Goal: Task Accomplishment & Management: Use online tool/utility

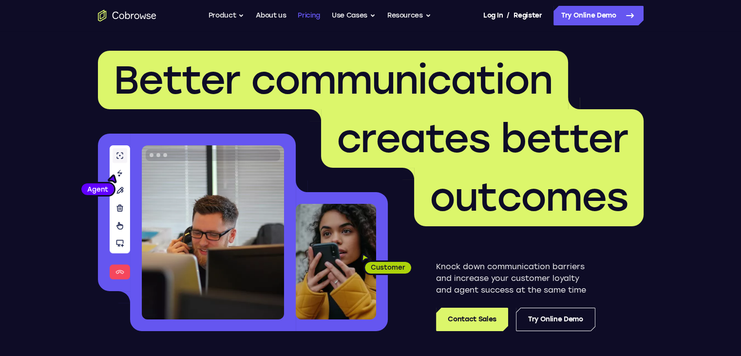
click at [301, 16] on link "Pricing" at bounding box center [309, 15] width 22 height 19
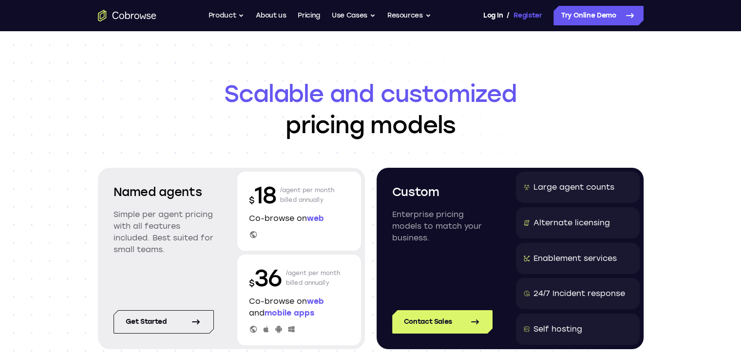
click at [522, 24] on link "Register" at bounding box center [527, 15] width 28 height 19
click at [121, 14] on icon "Go to the home page" at bounding box center [121, 16] width 5 height 5
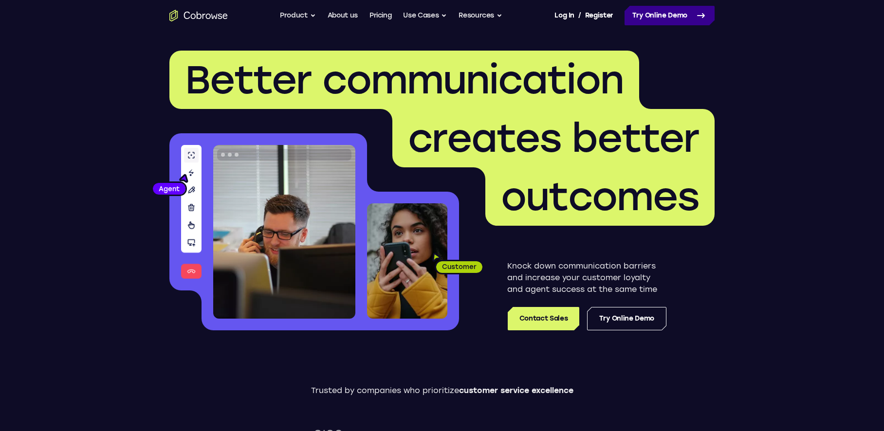
click at [633, 13] on link "Try Online Demo" at bounding box center [670, 15] width 90 height 19
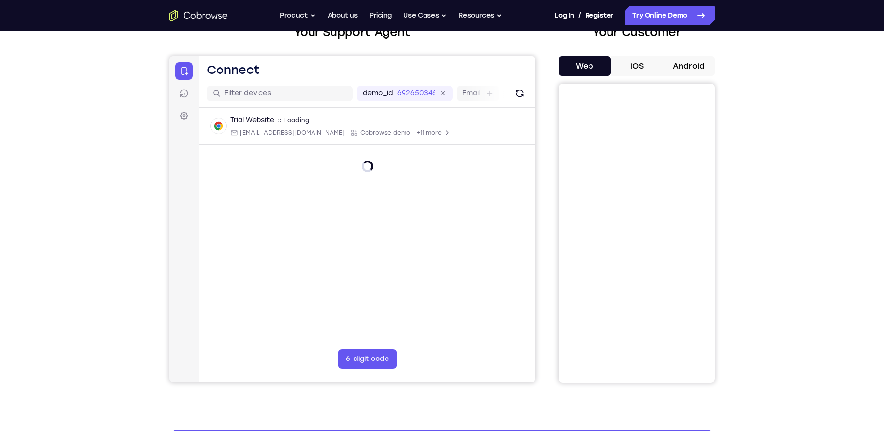
scroll to position [49, 0]
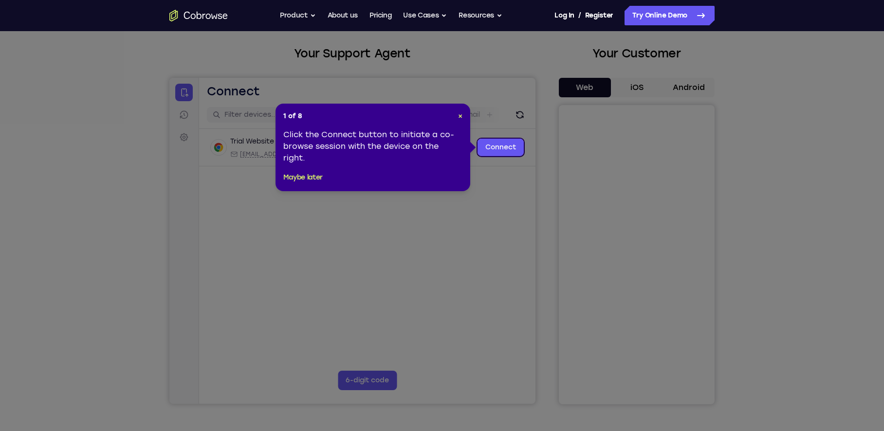
click at [463, 115] on div "1 of 8 × Click the Connect button to initiate a co-browse session with the devi…" at bounding box center [373, 148] width 195 height 88
click at [459, 115] on span "×" at bounding box center [460, 116] width 4 height 8
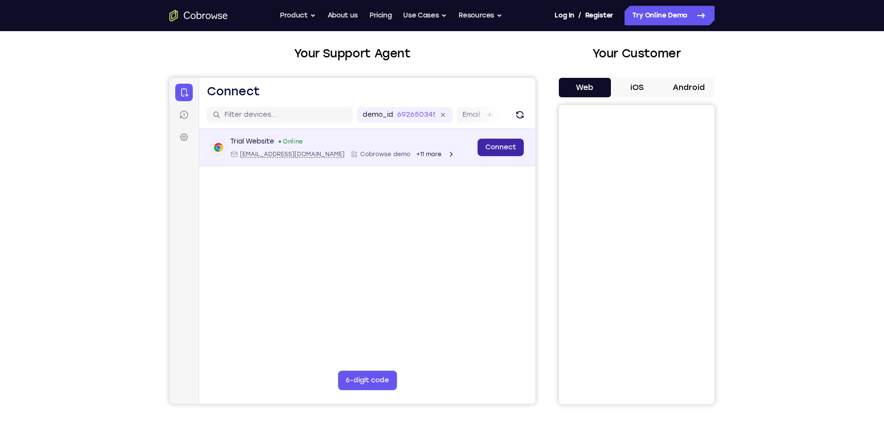
click at [488, 145] on link "Connect" at bounding box center [501, 148] width 46 height 18
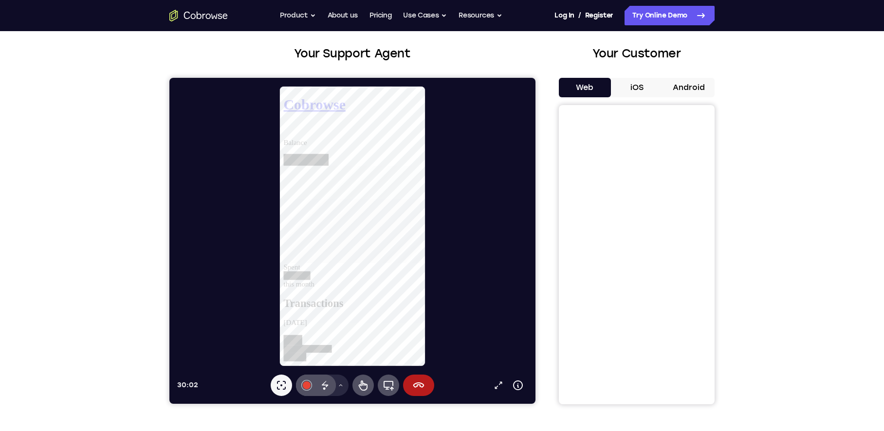
scroll to position [0, 0]
click at [639, 96] on button "iOS" at bounding box center [637, 87] width 52 height 19
click at [687, 87] on button "Android" at bounding box center [689, 87] width 52 height 19
click at [601, 87] on button "Web" at bounding box center [585, 87] width 52 height 19
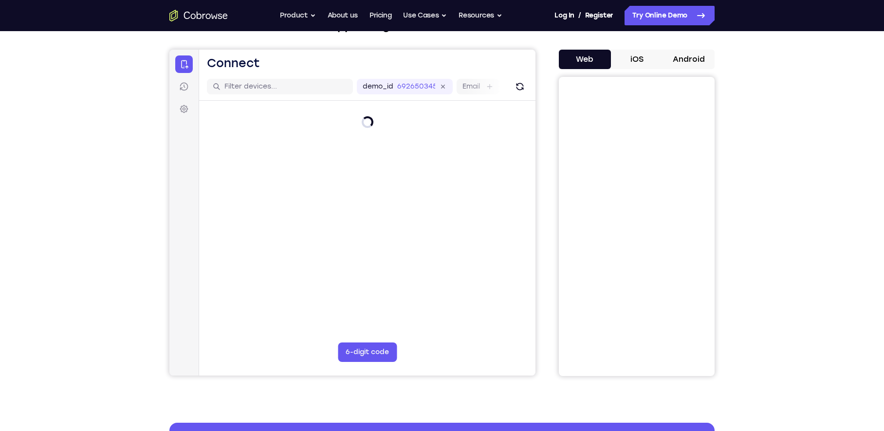
scroll to position [97, 0]
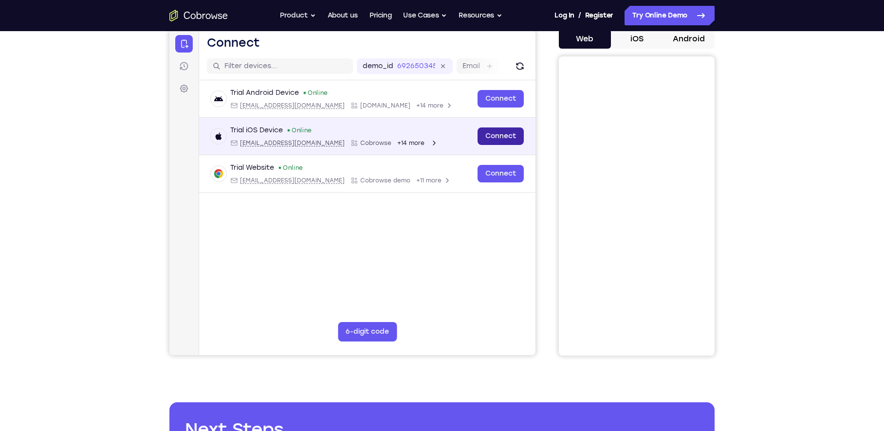
click at [502, 140] on link "Connect" at bounding box center [501, 137] width 46 height 18
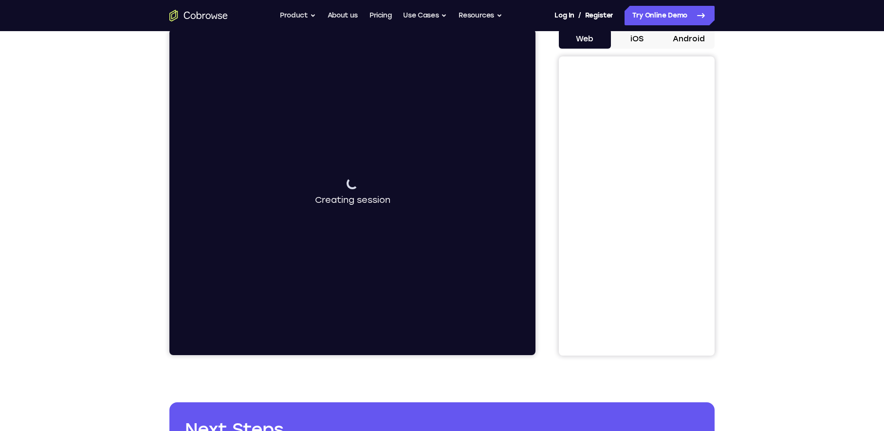
click at [633, 34] on button "iOS" at bounding box center [637, 38] width 52 height 19
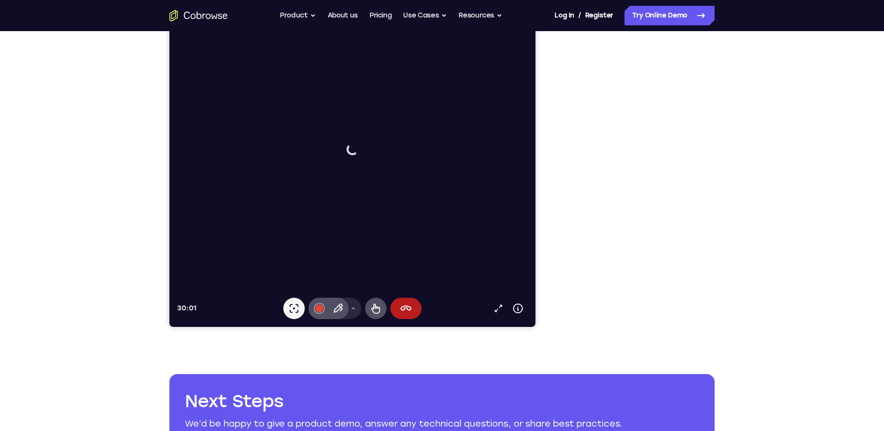
scroll to position [49, 0]
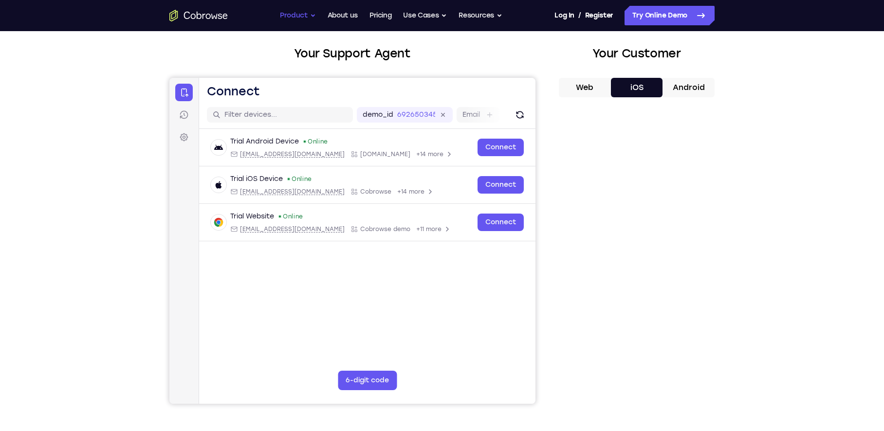
click at [298, 11] on button "Product" at bounding box center [298, 15] width 36 height 19
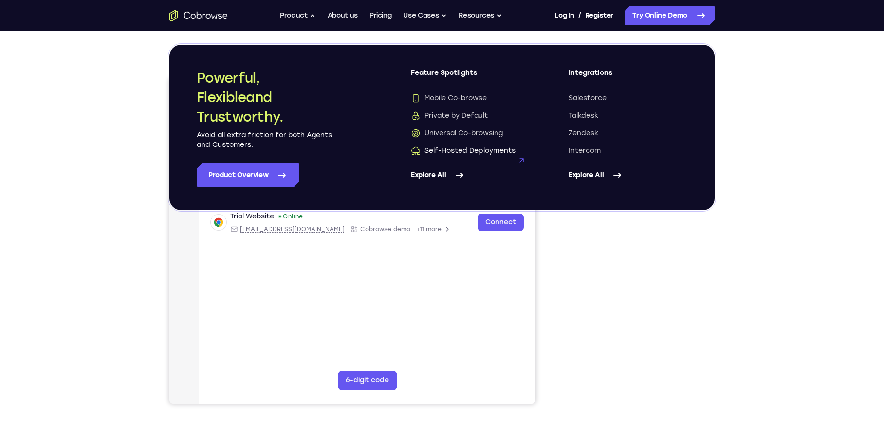
click at [494, 152] on span "Self-Hosted Deployments" at bounding box center [463, 151] width 105 height 10
